Goal: Find specific page/section: Find specific page/section

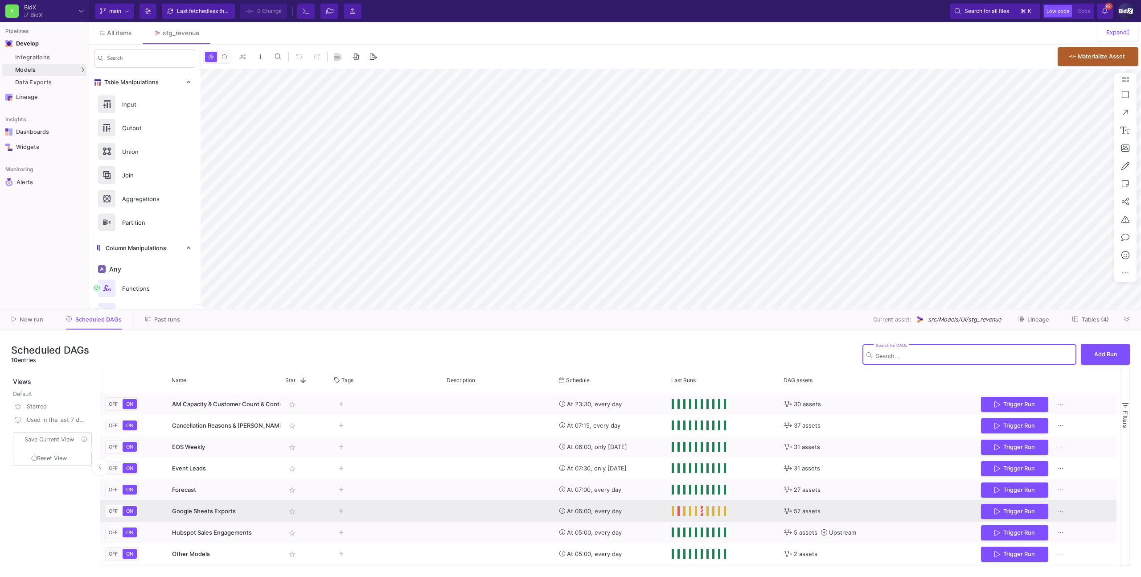
type input "-9"
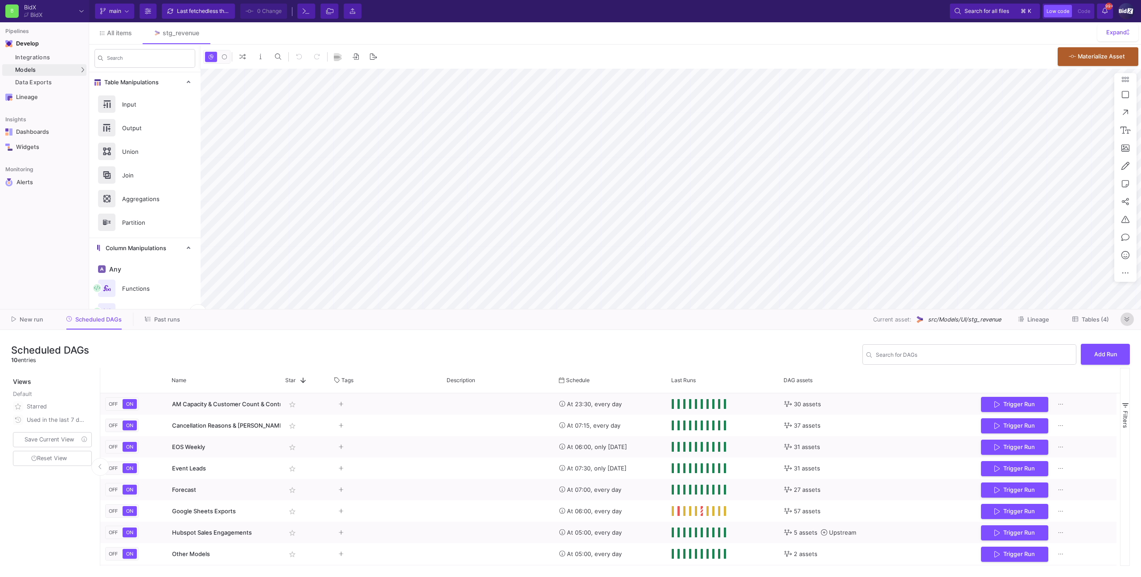
click at [1125, 318] on icon at bounding box center [1127, 319] width 5 height 6
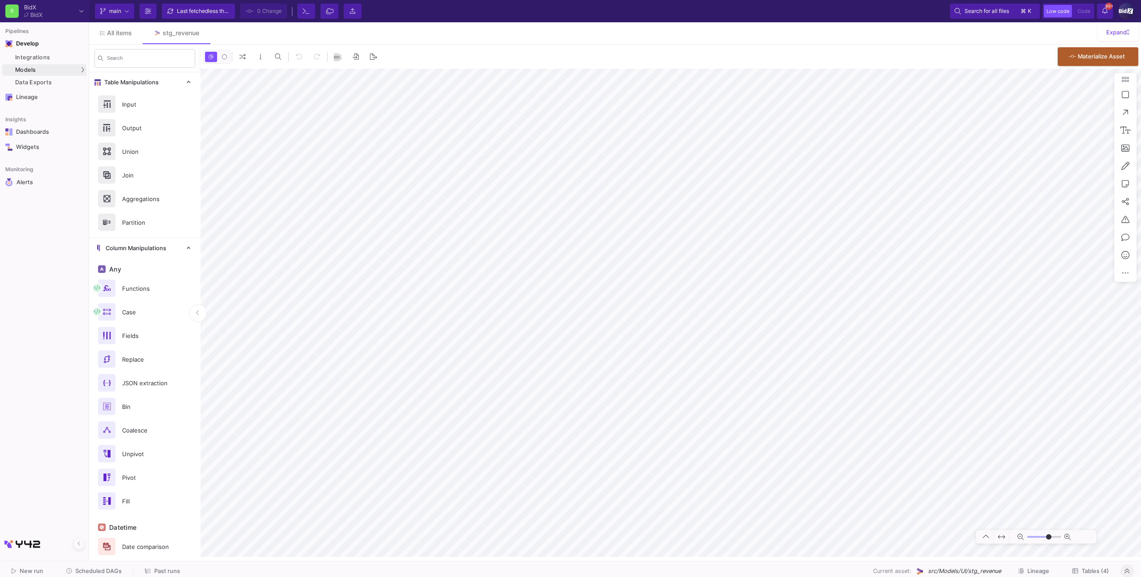
type input "-9"
